Goal: Task Accomplishment & Management: Use online tool/utility

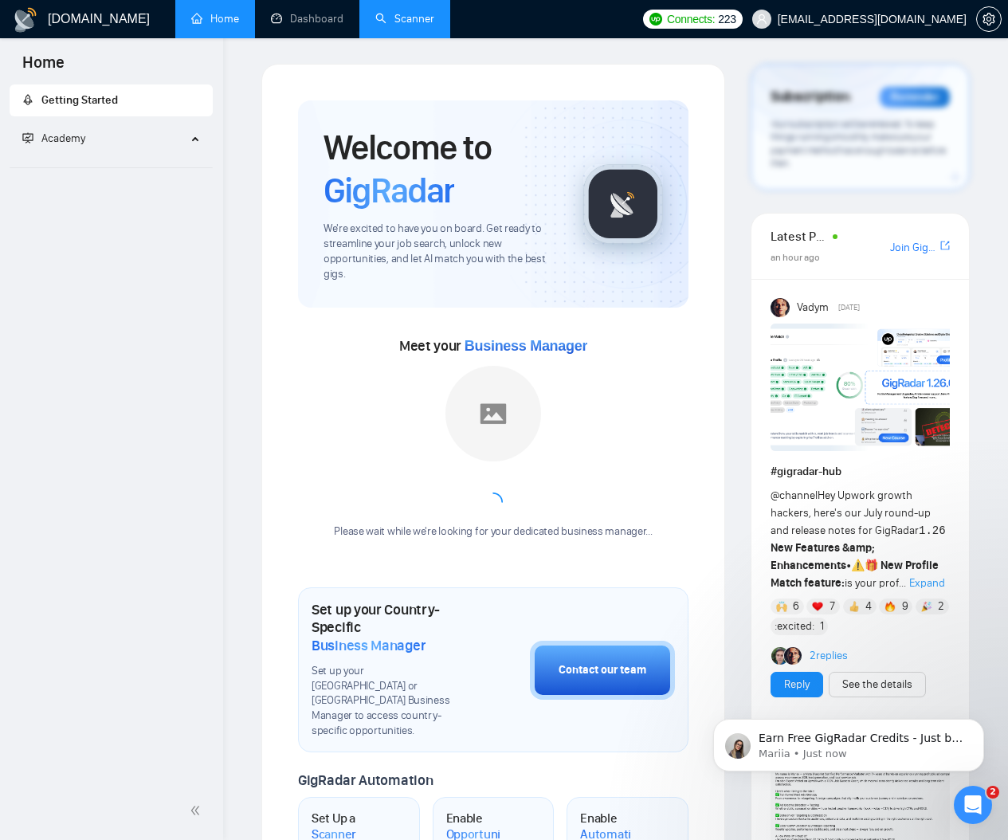
click at [410, 12] on link "Scanner" at bounding box center [404, 19] width 59 height 14
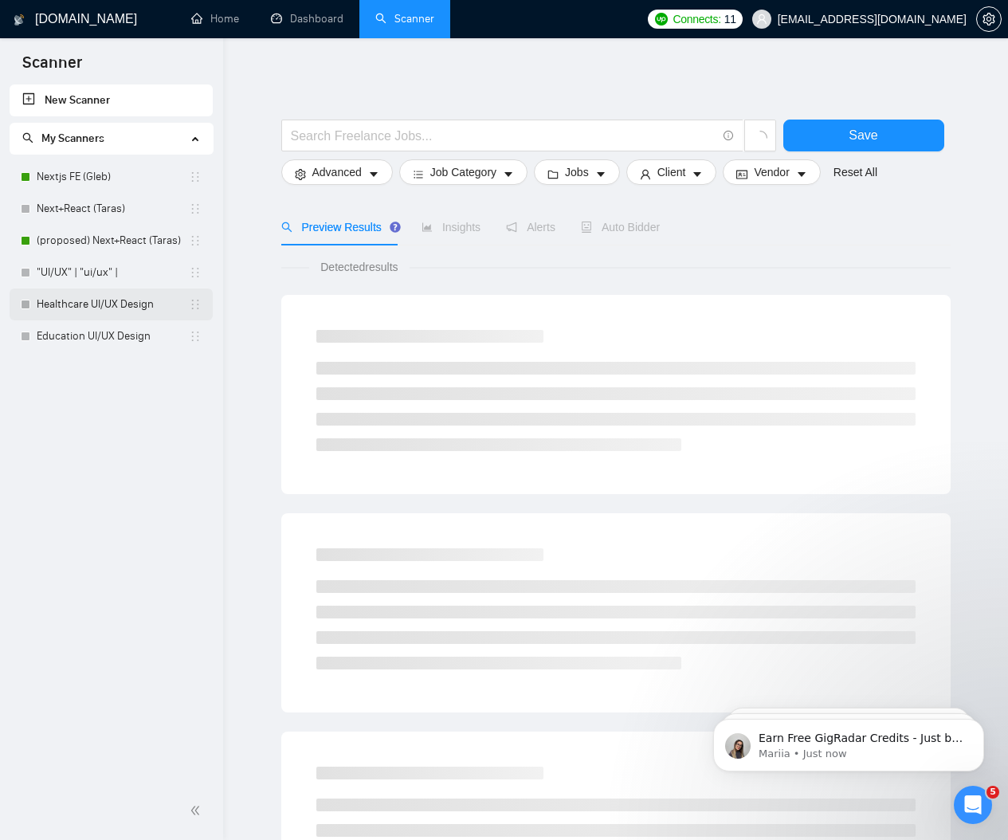
click at [92, 312] on link "Healthcare UI/UX Design" at bounding box center [113, 304] width 152 height 32
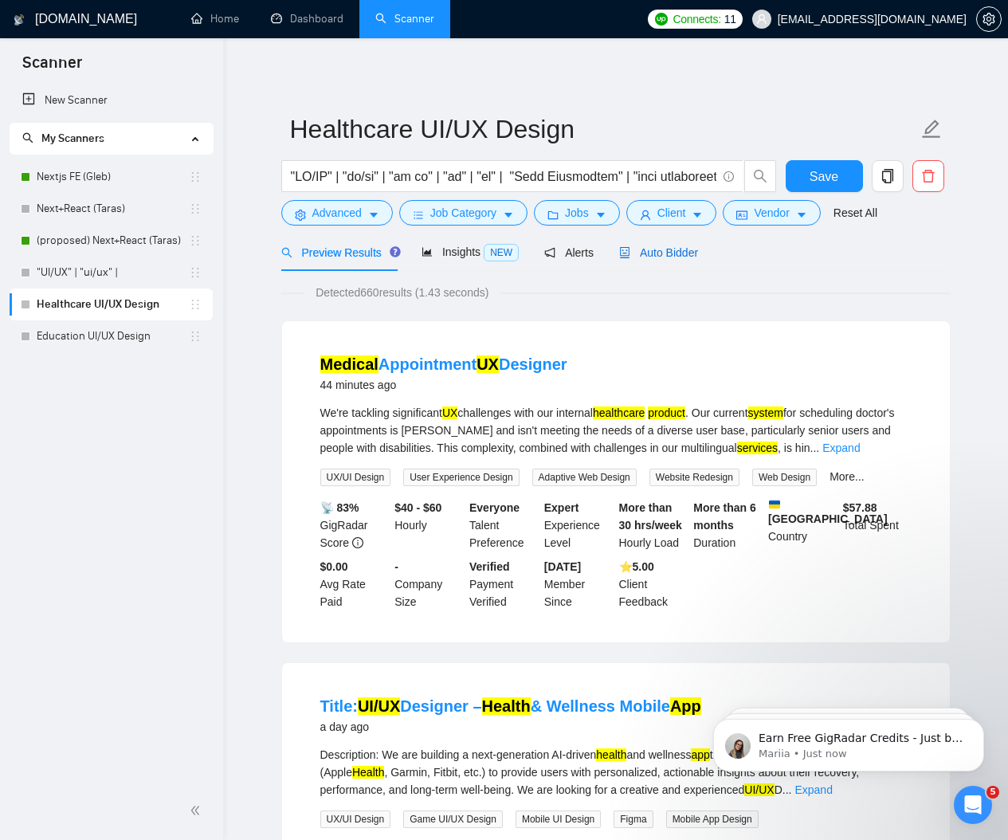
click at [637, 253] on span "Auto Bidder" at bounding box center [658, 252] width 79 height 13
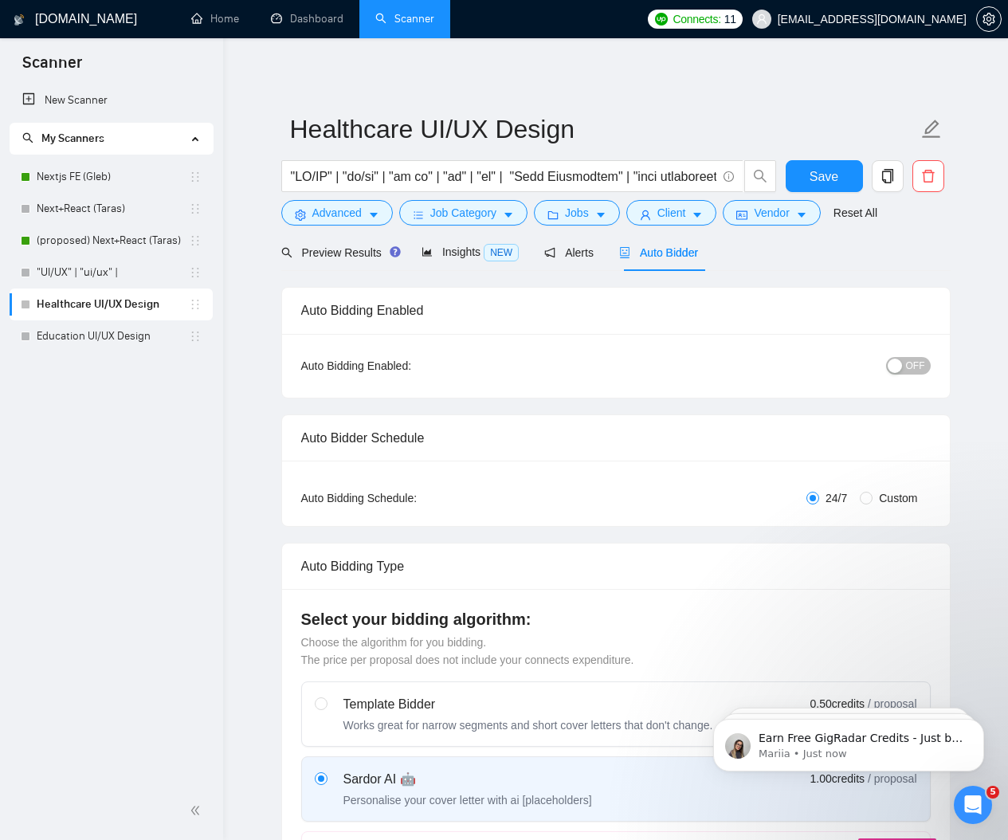
radio input "false"
radio input "true"
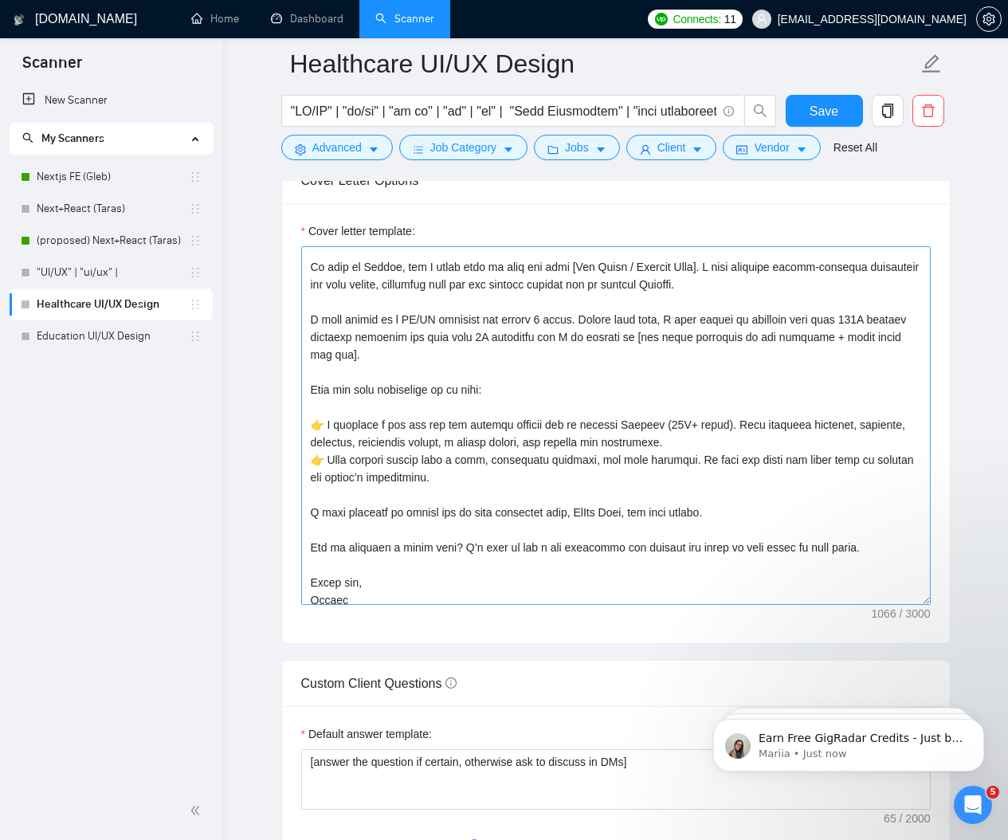
scroll to position [35, 0]
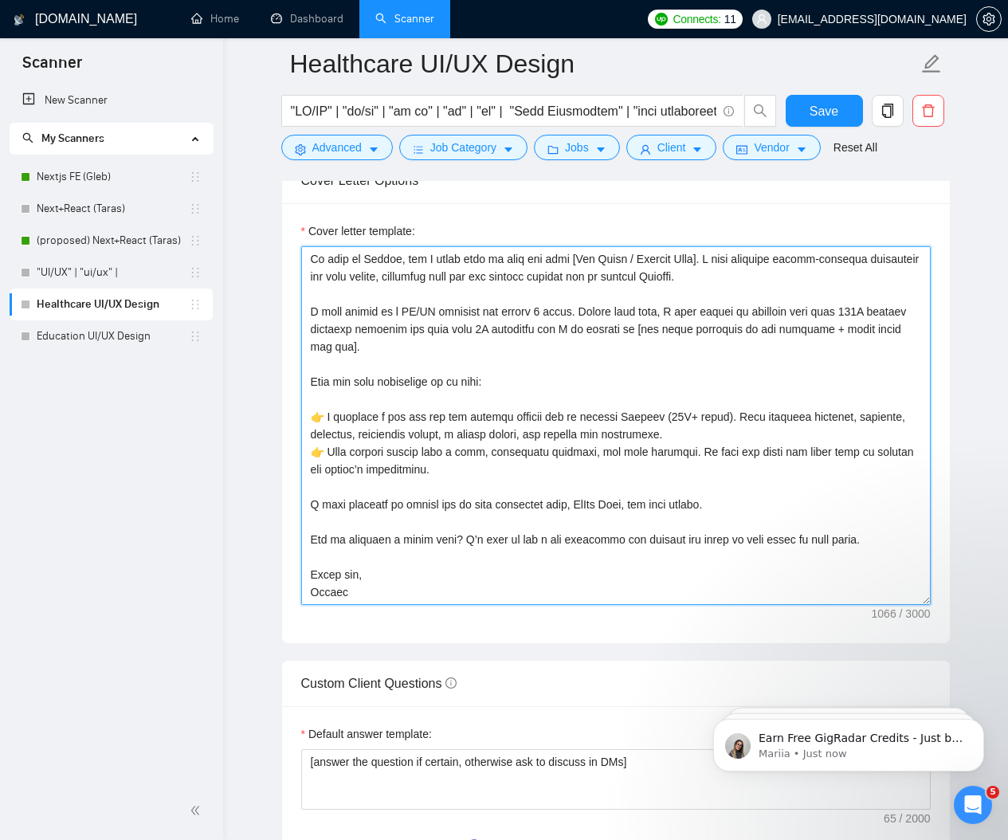
click at [392, 502] on textarea "Cover letter template:" at bounding box center [615, 425] width 629 height 359
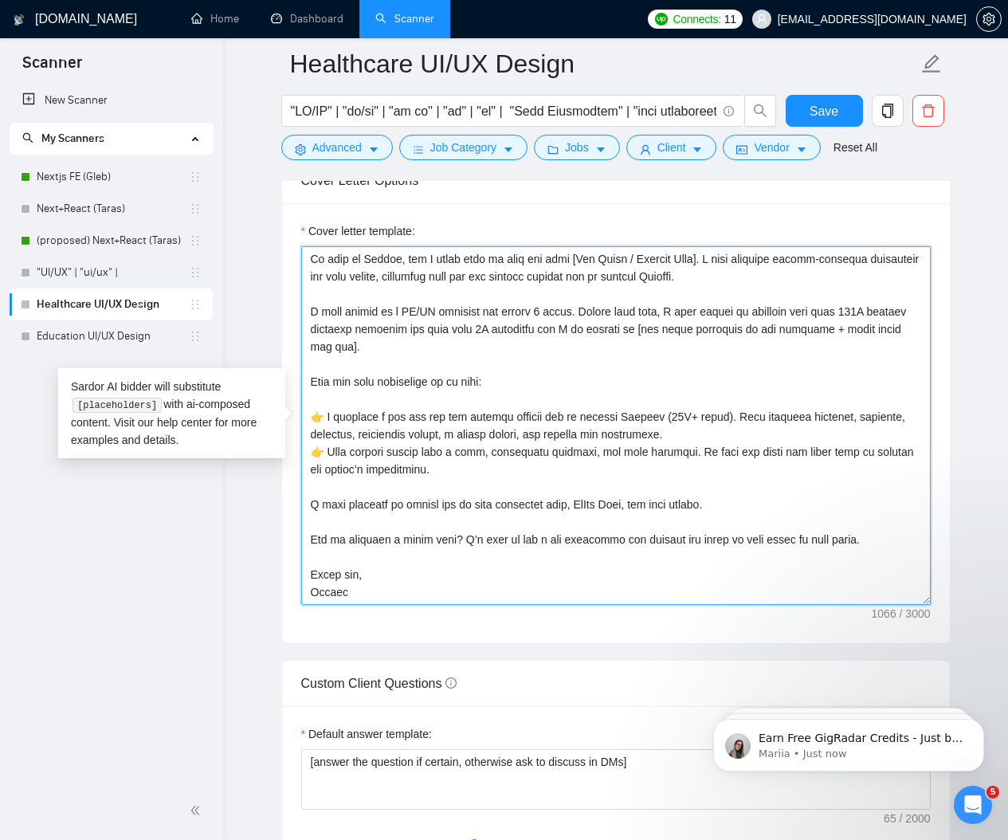
click at [392, 502] on textarea "Cover letter template:" at bounding box center [615, 425] width 629 height 359
click at [441, 504] on textarea "Cover letter template:" at bounding box center [615, 425] width 629 height 359
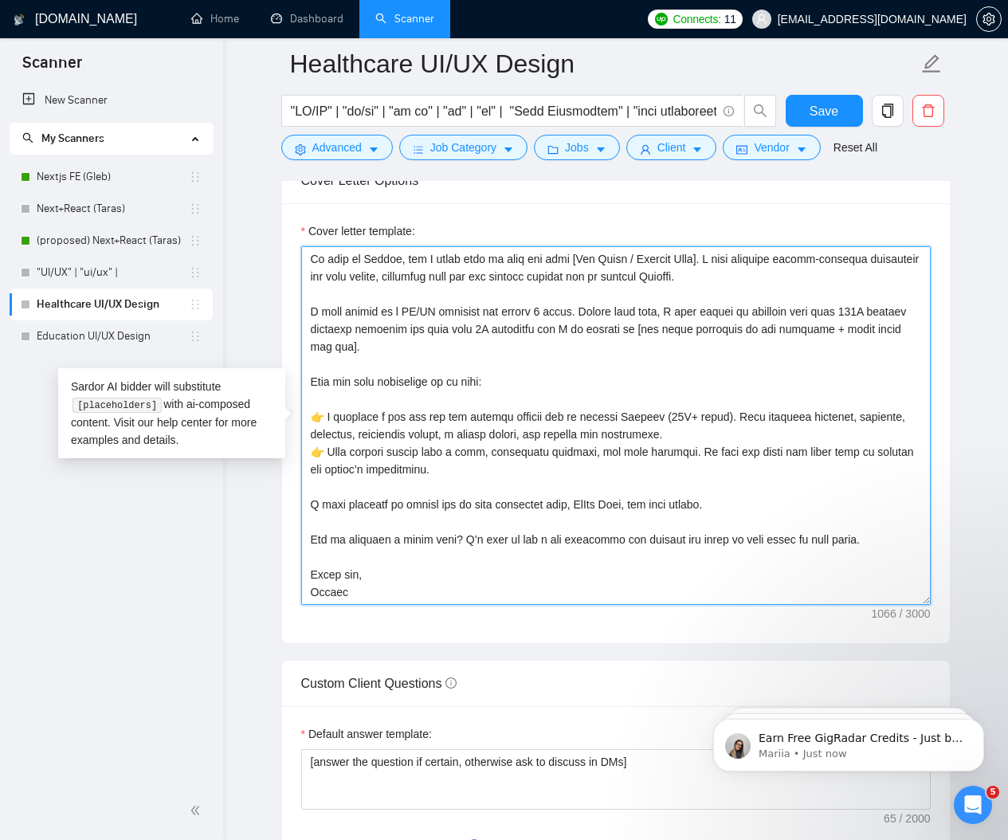
click at [495, 503] on textarea "Cover letter template:" at bounding box center [615, 425] width 629 height 359
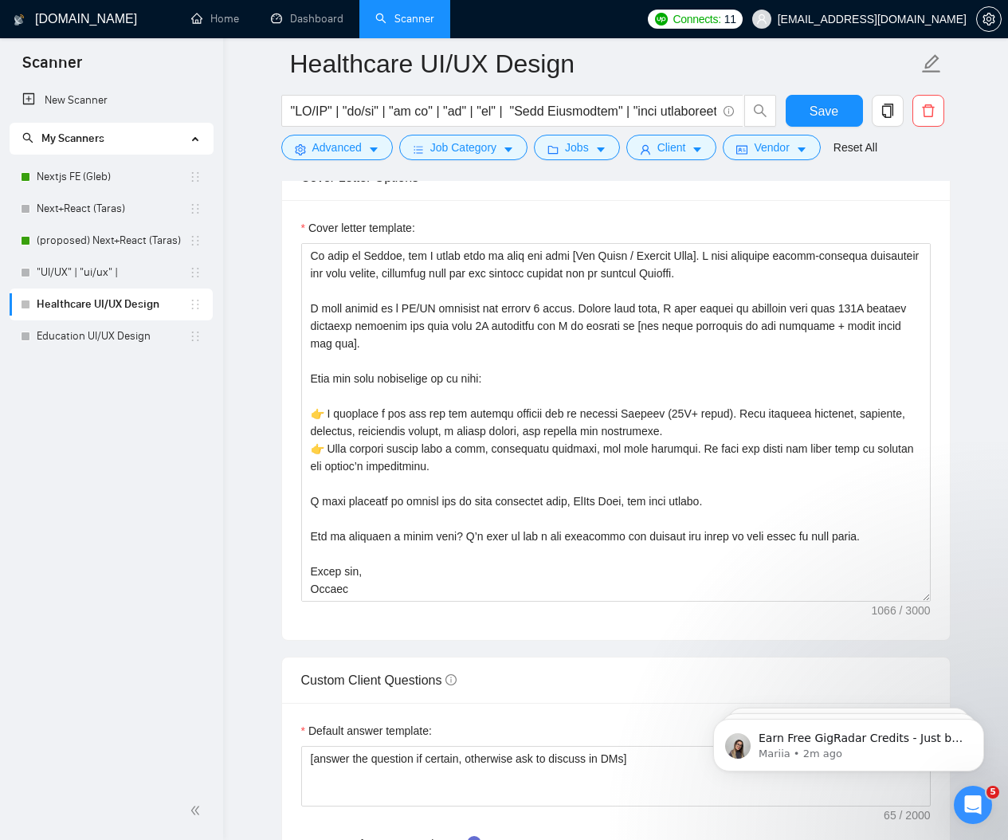
scroll to position [0, 0]
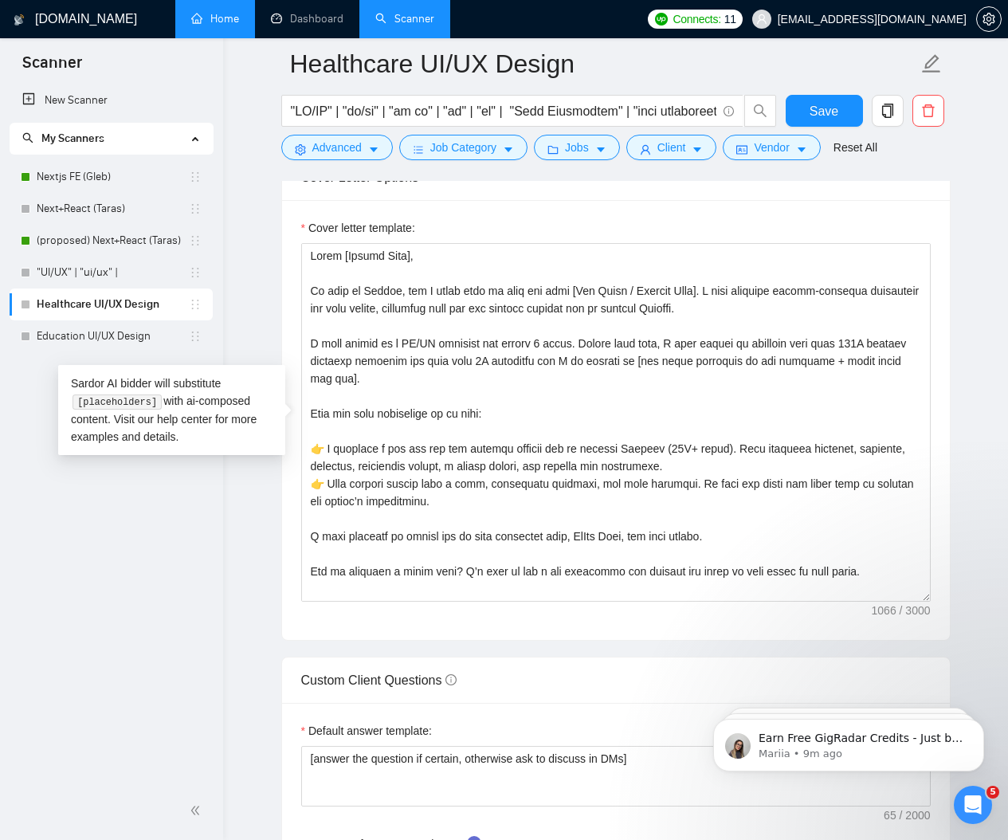
click at [194, 12] on link "Home" at bounding box center [215, 19] width 48 height 14
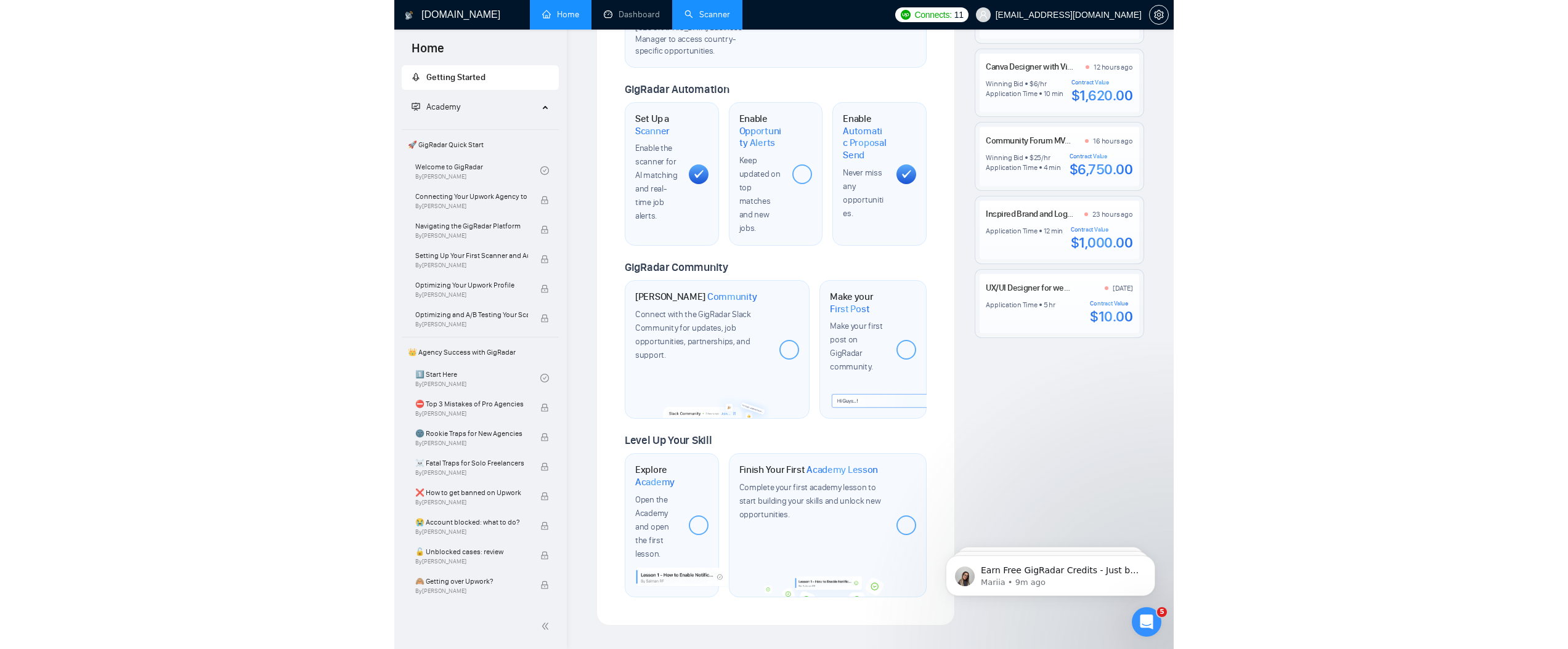
scroll to position [484, 0]
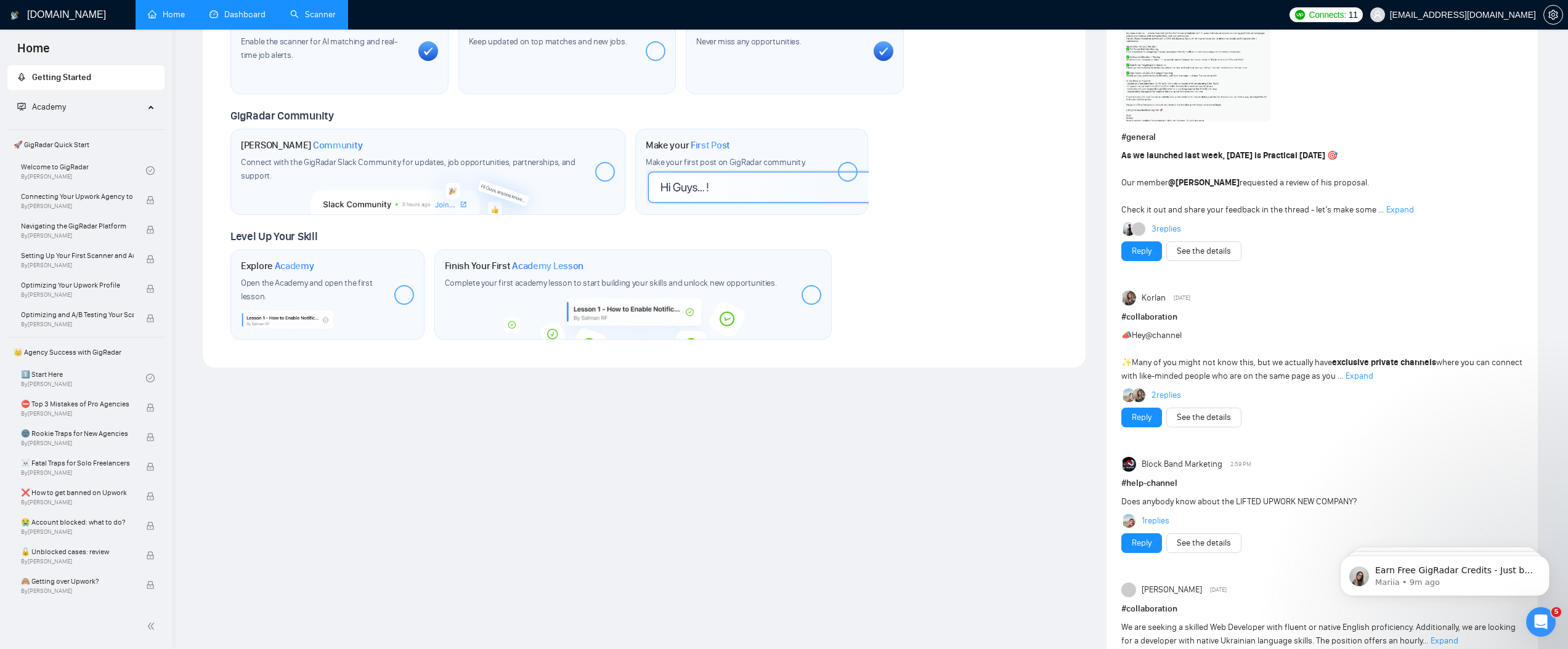
click at [235, 19] on link "Dashboard" at bounding box center [237, 15] width 56 height 11
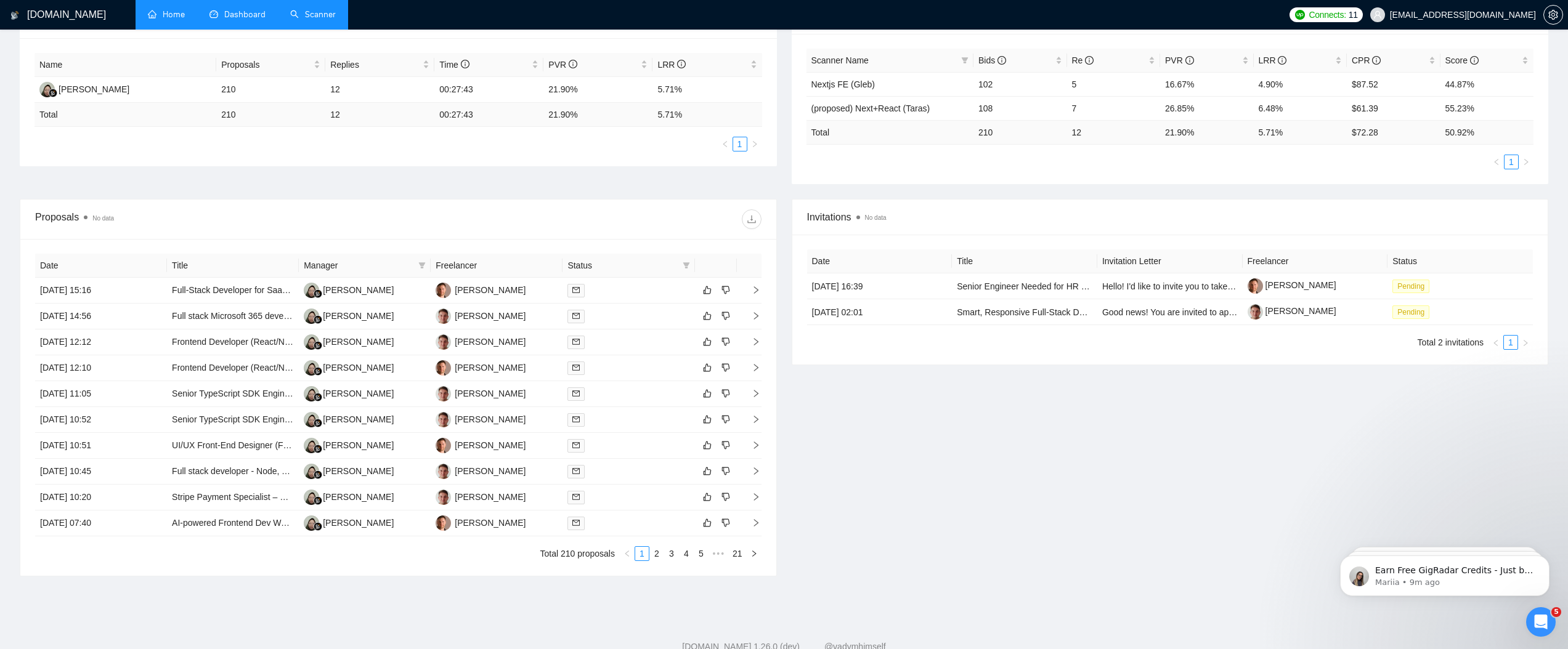
scroll to position [227, 0]
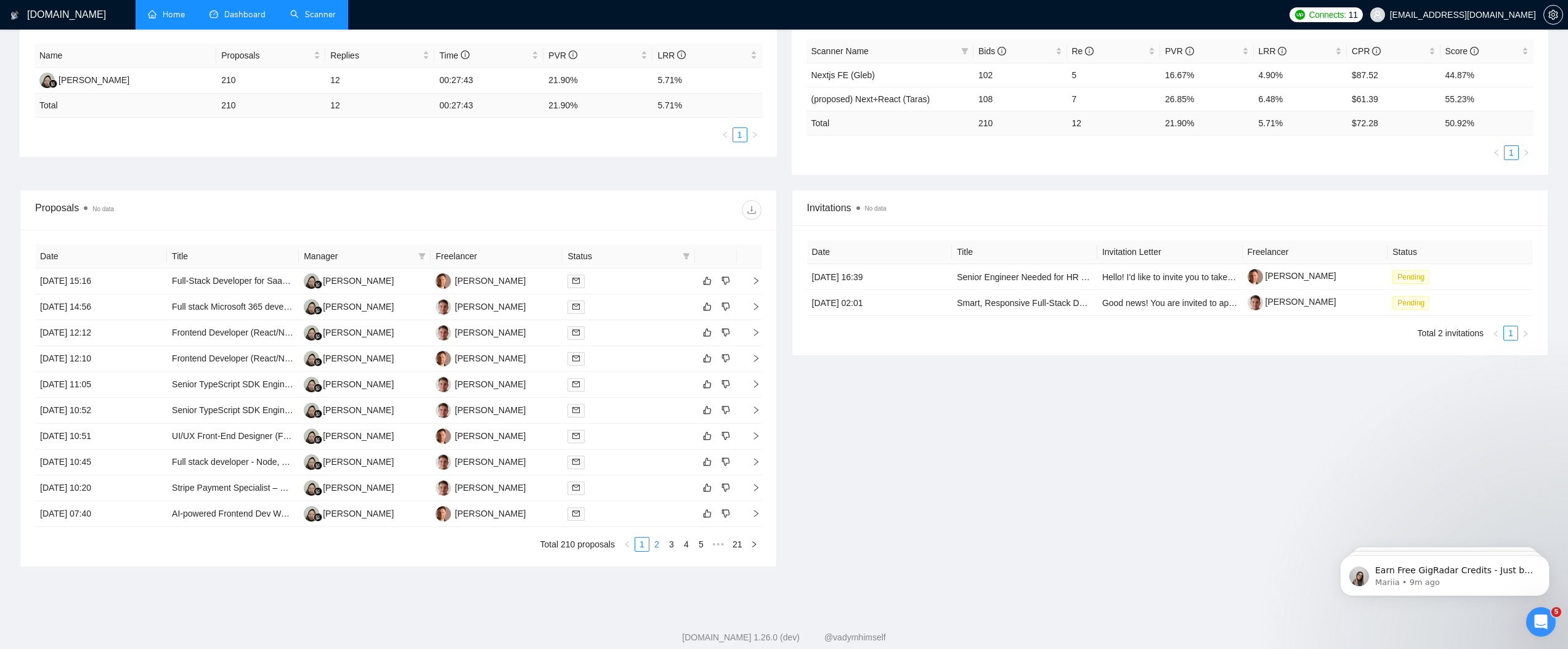
click at [658, 547] on link "2" at bounding box center [657, 545] width 14 height 14
click at [660, 545] on link "2" at bounding box center [657, 545] width 14 height 14
click at [670, 544] on link "3" at bounding box center [672, 545] width 14 height 14
